Goal: Find specific page/section: Find specific page/section

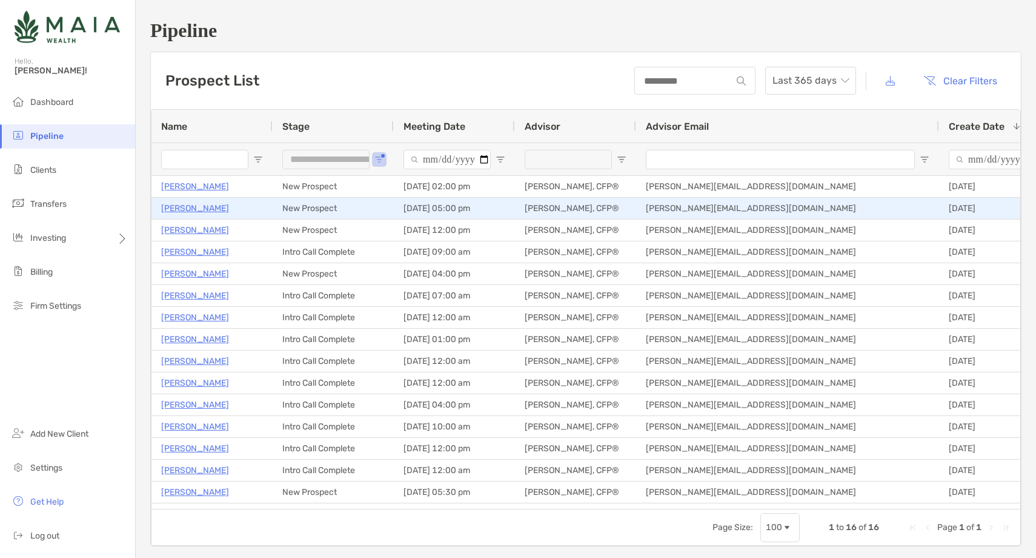
click at [180, 210] on p "[PERSON_NAME]" at bounding box center [195, 208] width 68 height 15
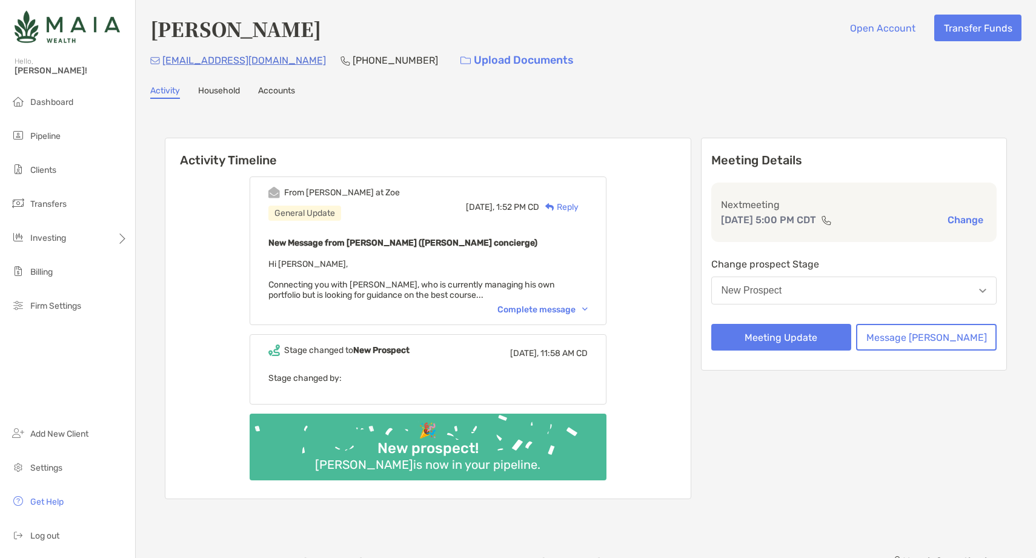
click at [222, 26] on h4 "[PERSON_NAME]" at bounding box center [235, 29] width 171 height 28
copy h4 "[PERSON_NAME]"
